Goal: Task Accomplishment & Management: Use online tool/utility

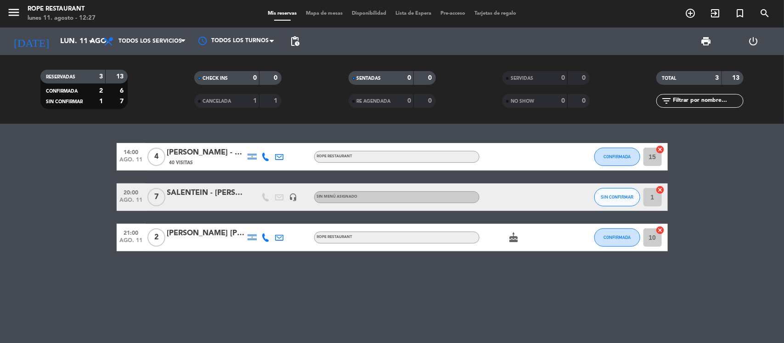
click at [228, 194] on div "SALENTEIN - [PERSON_NAME]" at bounding box center [206, 193] width 78 height 12
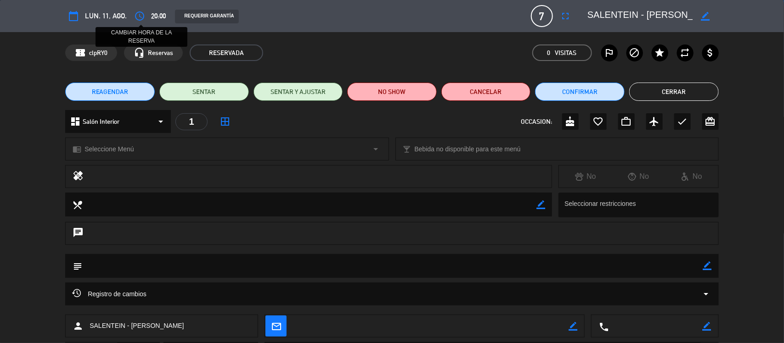
click at [141, 20] on icon "access_time" at bounding box center [139, 16] width 11 height 11
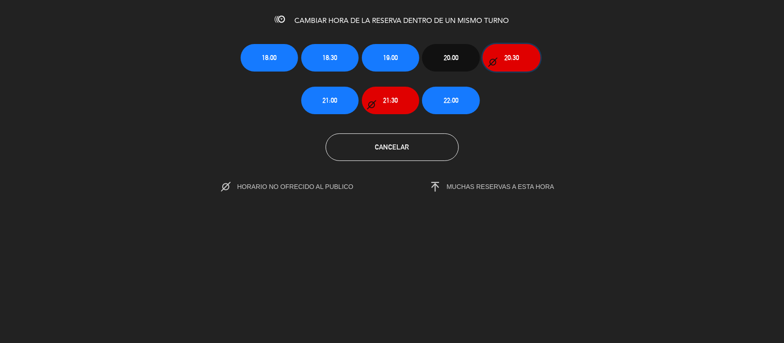
click at [491, 61] on icon "button" at bounding box center [492, 62] width 9 height 9
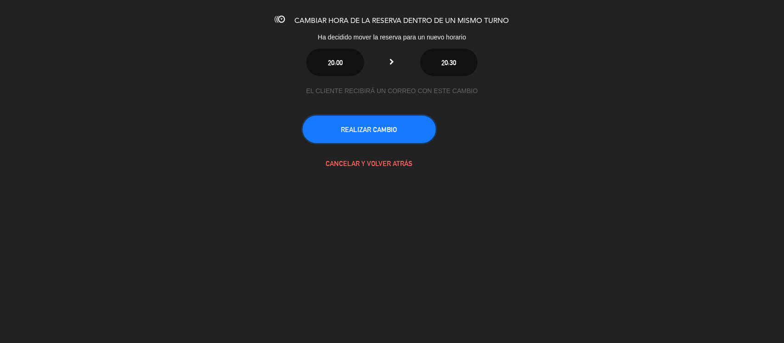
click at [402, 122] on button "REALIZAR CAMBIO" at bounding box center [369, 130] width 133 height 28
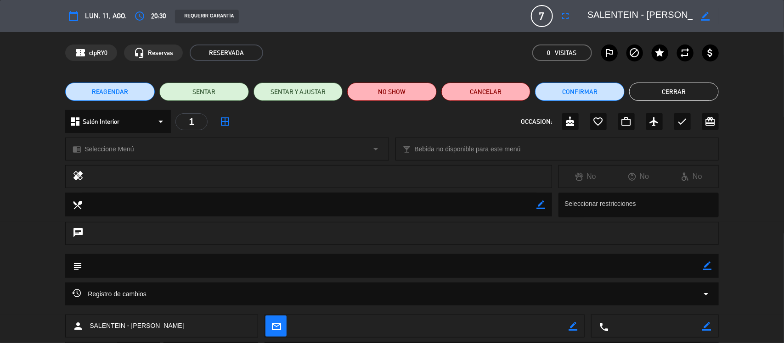
click at [648, 84] on button "Cerrar" at bounding box center [674, 92] width 90 height 18
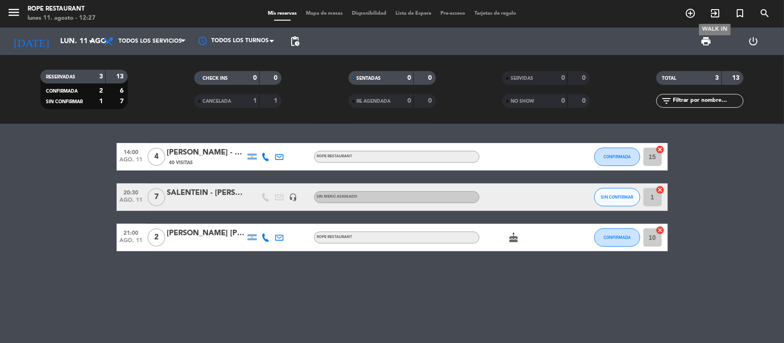
click at [711, 11] on icon "exit_to_app" at bounding box center [714, 13] width 11 height 11
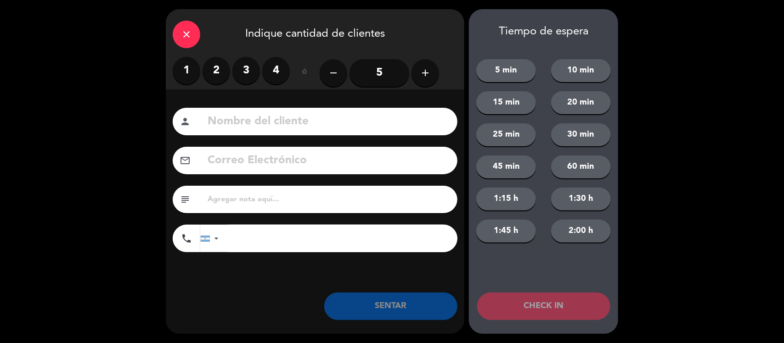
click at [209, 75] on label "2" at bounding box center [216, 71] width 28 height 28
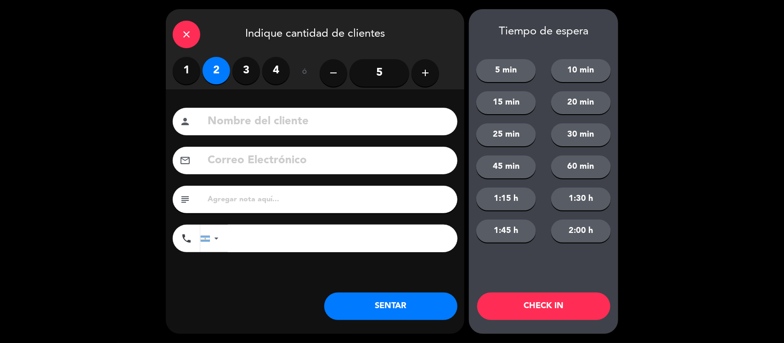
drag, startPoint x: 222, startPoint y: 106, endPoint x: 223, endPoint y: 111, distance: 5.7
click at [223, 110] on div "Nombre del cliente person Correo Electrónico email subject phone [GEOGRAPHIC_DA…" at bounding box center [315, 201] width 298 height 223
click at [224, 113] on input at bounding box center [329, 121] width 244 height 19
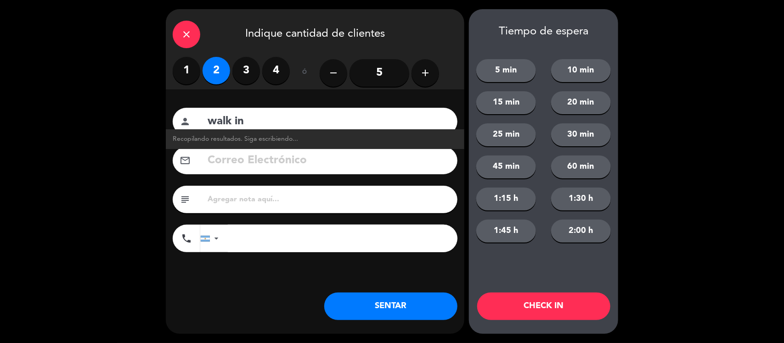
type input "walk in"
click at [369, 320] on div "close Indique cantidad de clientes 1 2 3 4 ó remove 5 add Nombre del cliente pe…" at bounding box center [315, 171] width 298 height 325
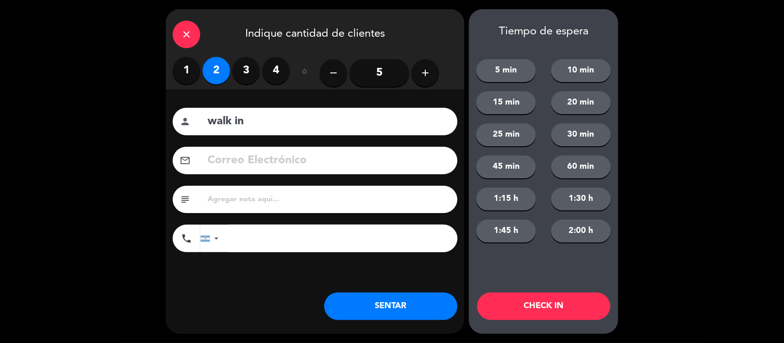
click at [401, 298] on button "SENTAR" at bounding box center [390, 307] width 133 height 28
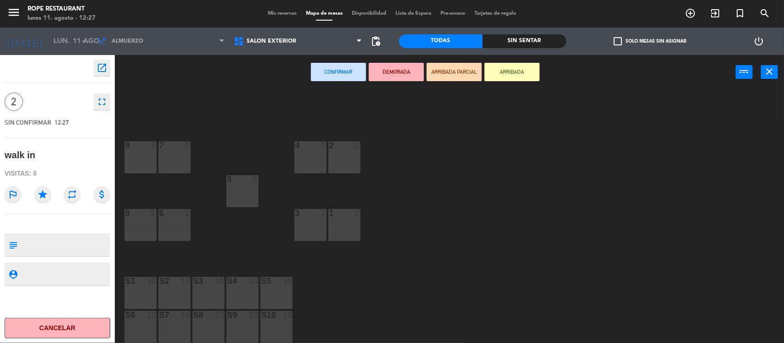
click at [258, 182] on div "8" at bounding box center [255, 179] width 6 height 8
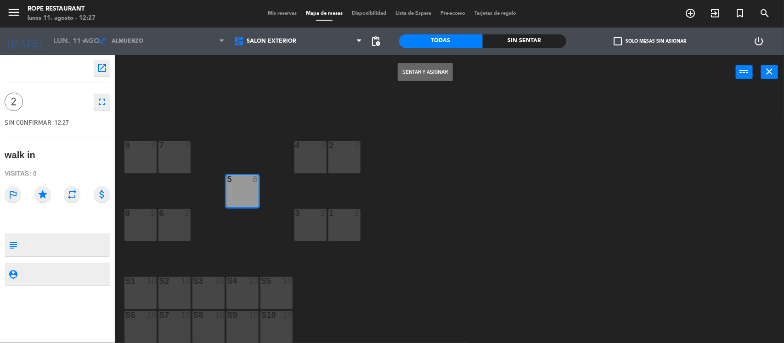
click at [421, 71] on button "Sentar y Asignar" at bounding box center [425, 72] width 55 height 18
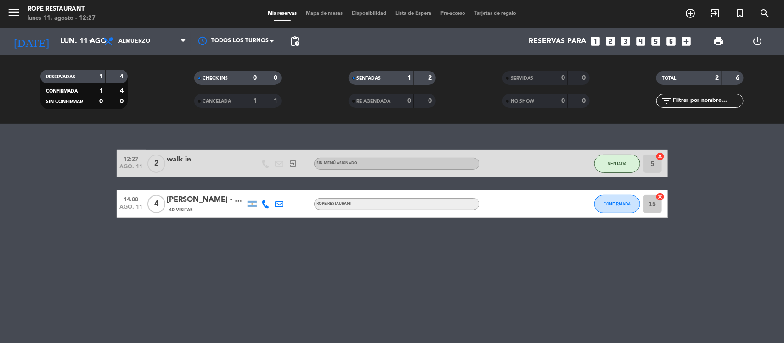
click at [177, 30] on div "Todos los servicios Desayuno Almuerzo Cena Almuerzo Todos los servicios Desayun…" at bounding box center [145, 42] width 92 height 28
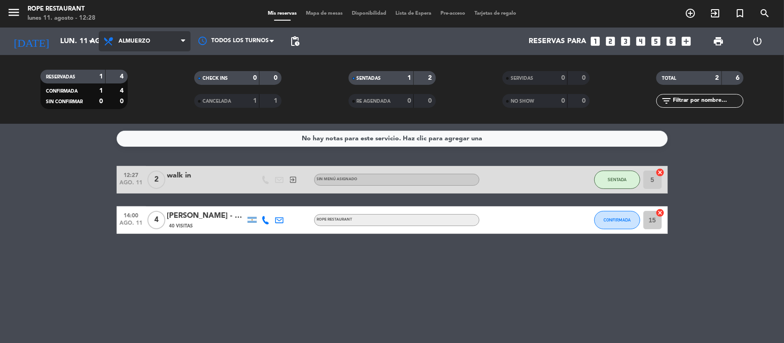
click at [177, 35] on span "Almuerzo" at bounding box center [145, 41] width 92 height 20
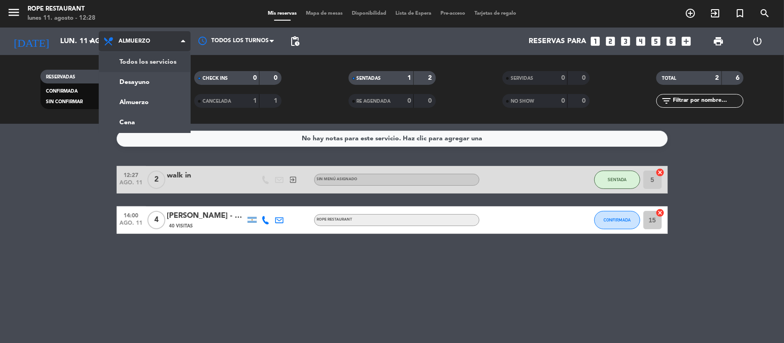
click at [168, 65] on div "menu Rope restaurant lunes 11. agosto - 12:28 Mis reservas Mapa de mesas Dispon…" at bounding box center [392, 62] width 784 height 124
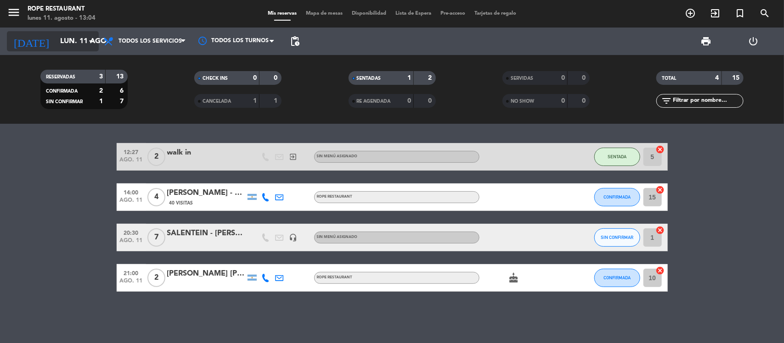
click at [70, 47] on input "lun. 11 ago." at bounding box center [104, 42] width 97 height 18
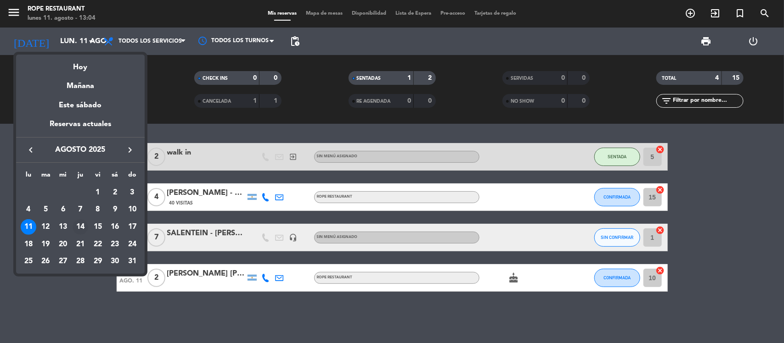
click at [77, 226] on div "14" at bounding box center [81, 227] width 16 height 16
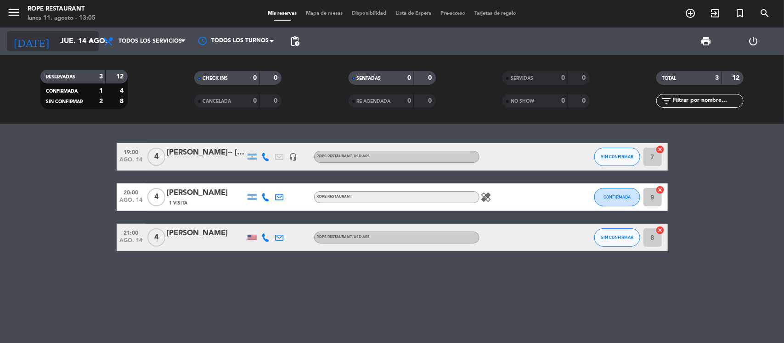
click at [90, 41] on icon "arrow_drop_down" at bounding box center [90, 41] width 11 height 11
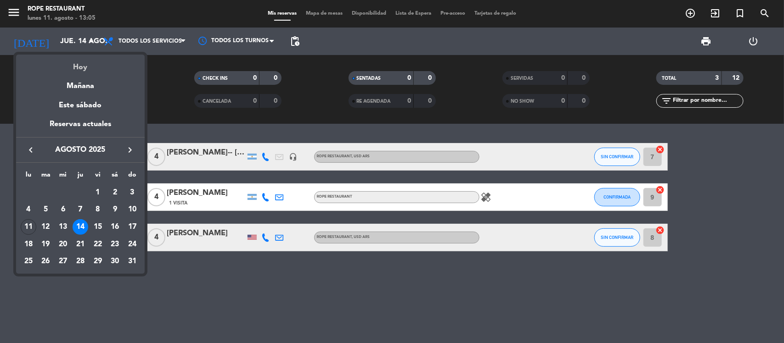
click at [93, 65] on div "Hoy" at bounding box center [80, 64] width 129 height 19
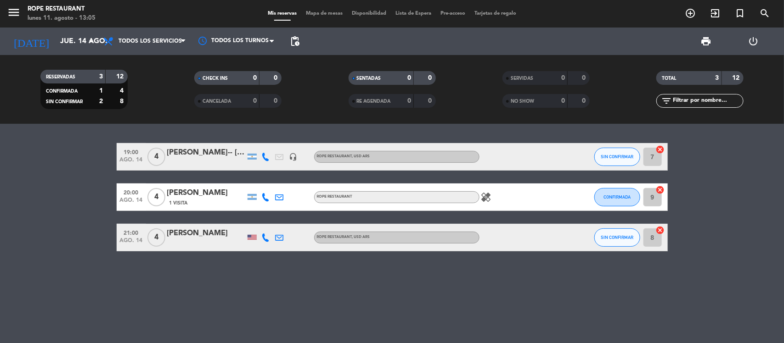
type input "lun. 11 ago."
